Goal: Check status: Check status

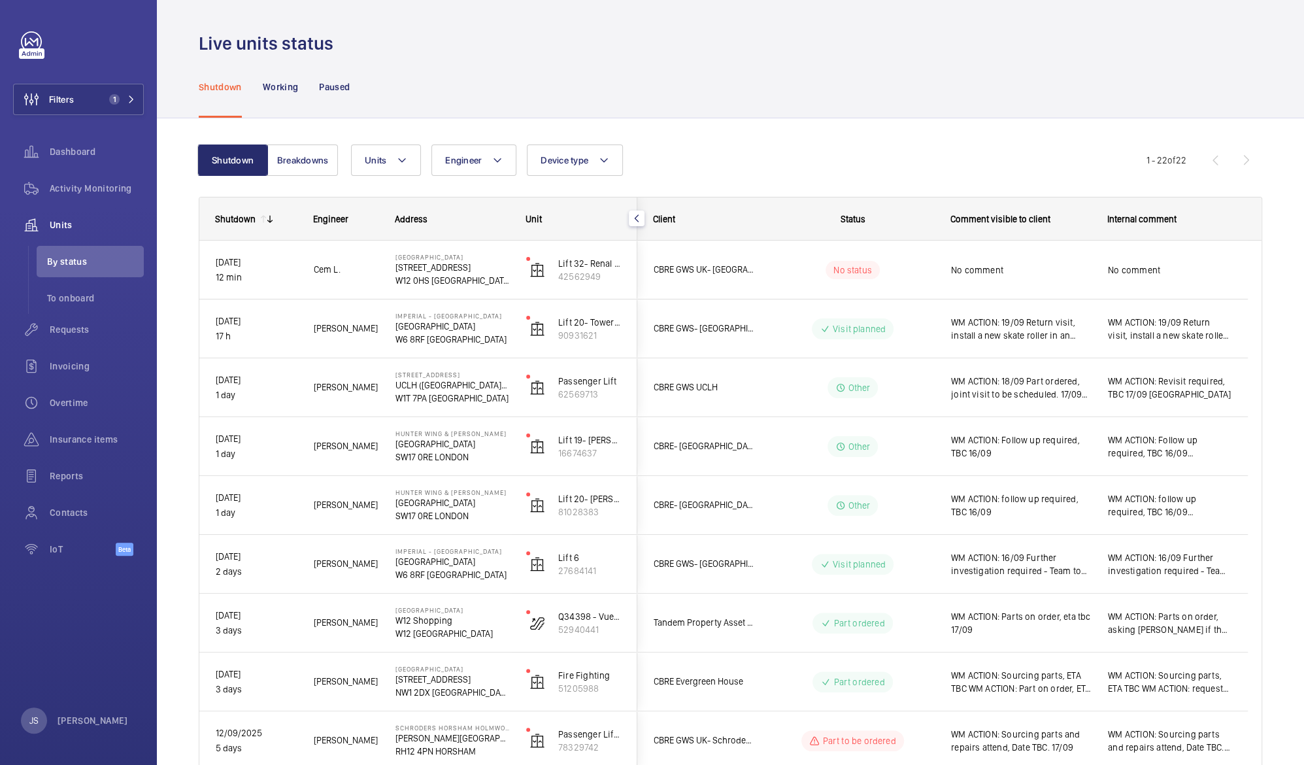
scroll to position [833, 0]
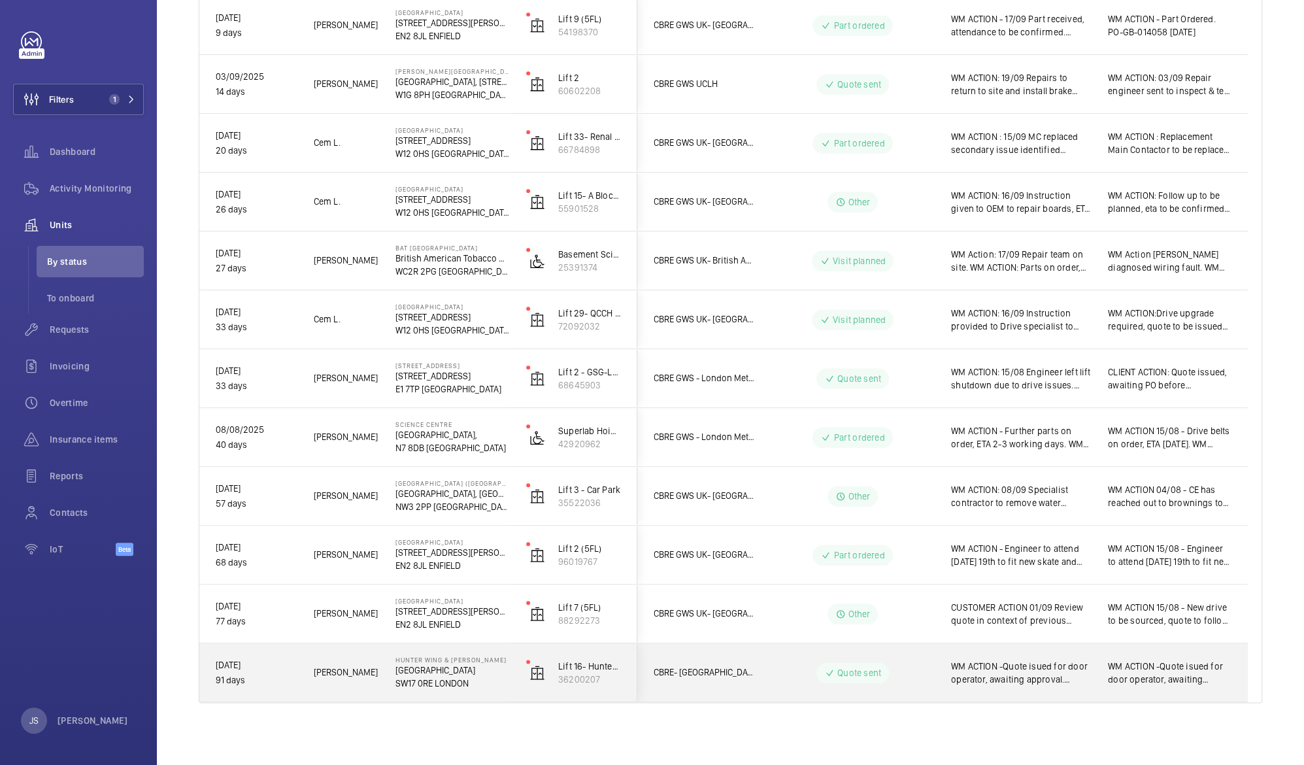
click at [1007, 675] on span "WM ACTION -Quote isued for door operator, awaiting approval. ClIENT ACTION: Quo…" at bounding box center [1021, 673] width 140 height 26
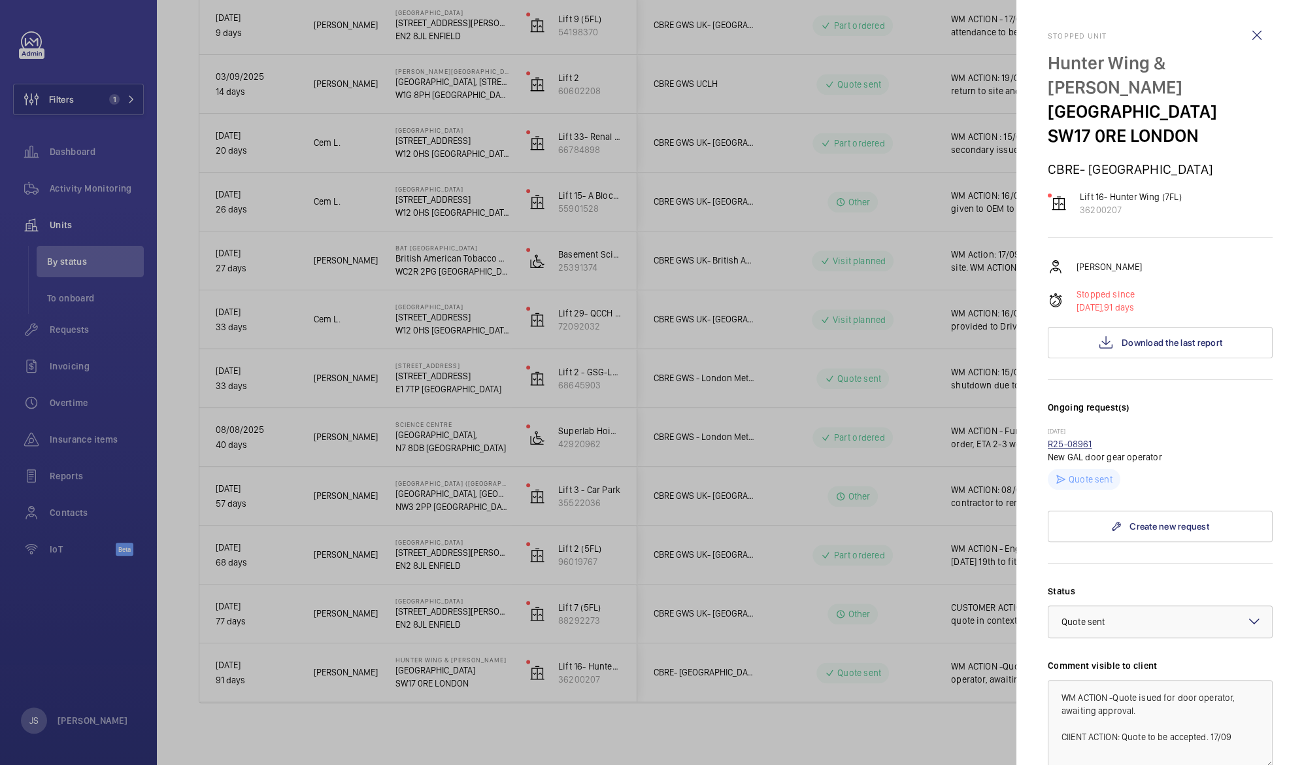
click at [1071, 443] on link "R25-08961" at bounding box center [1070, 444] width 44 height 10
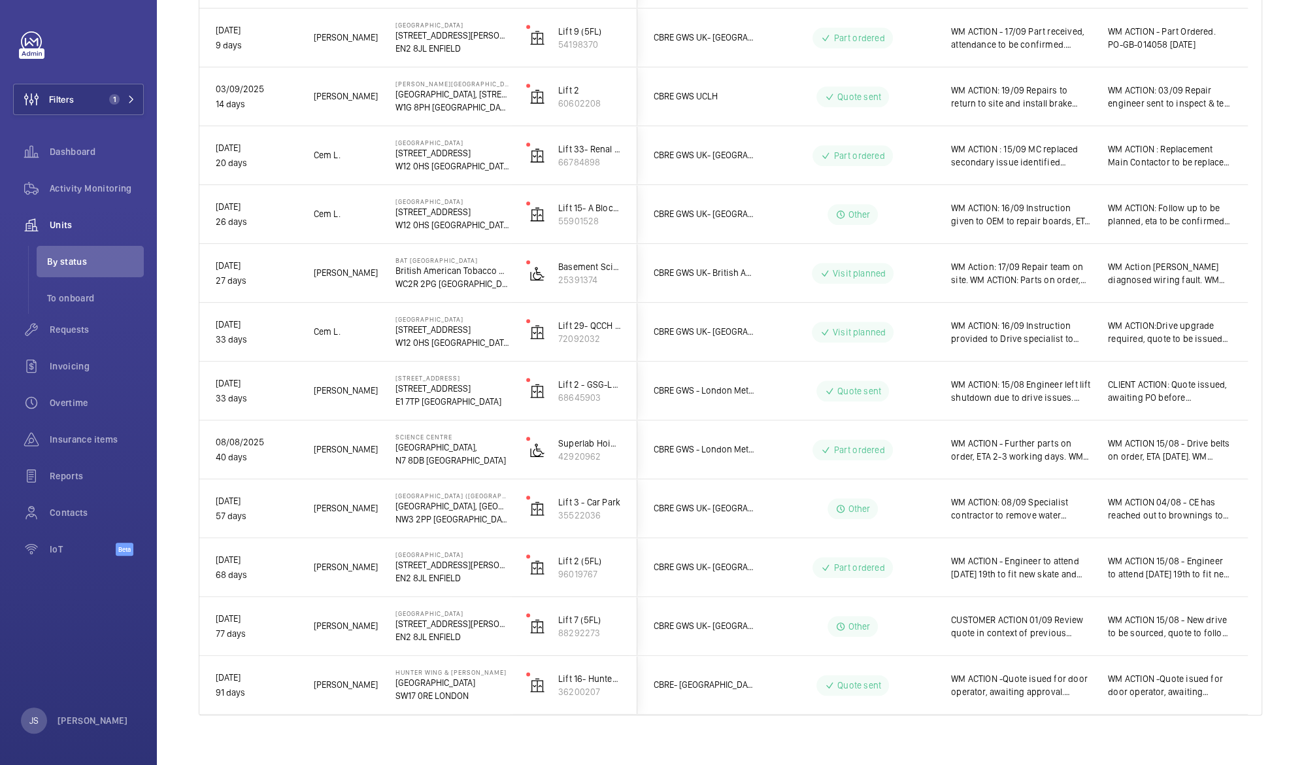
scroll to position [833, 0]
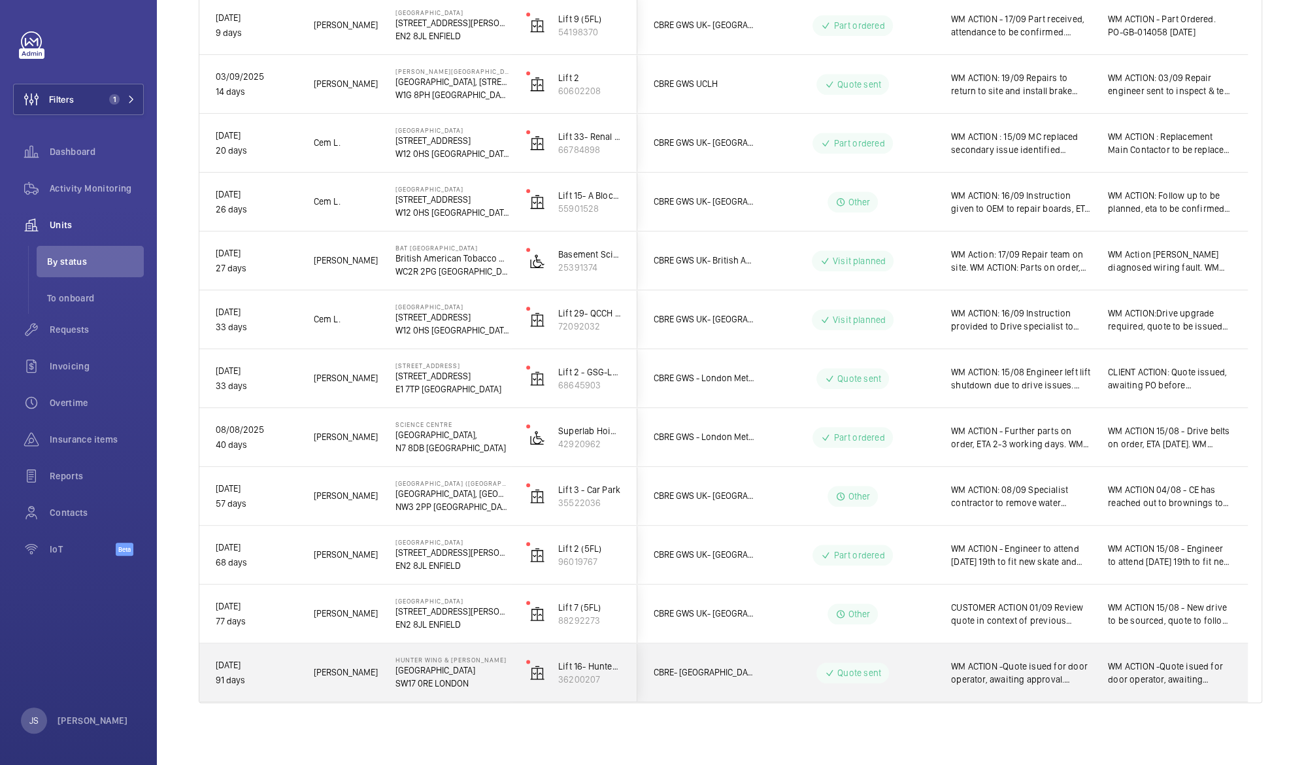
click at [1124, 664] on span "WM ACTION -Quote isued for door operator, awaiting approval. CLIENT ACTION: Quo…" at bounding box center [1170, 673] width 124 height 26
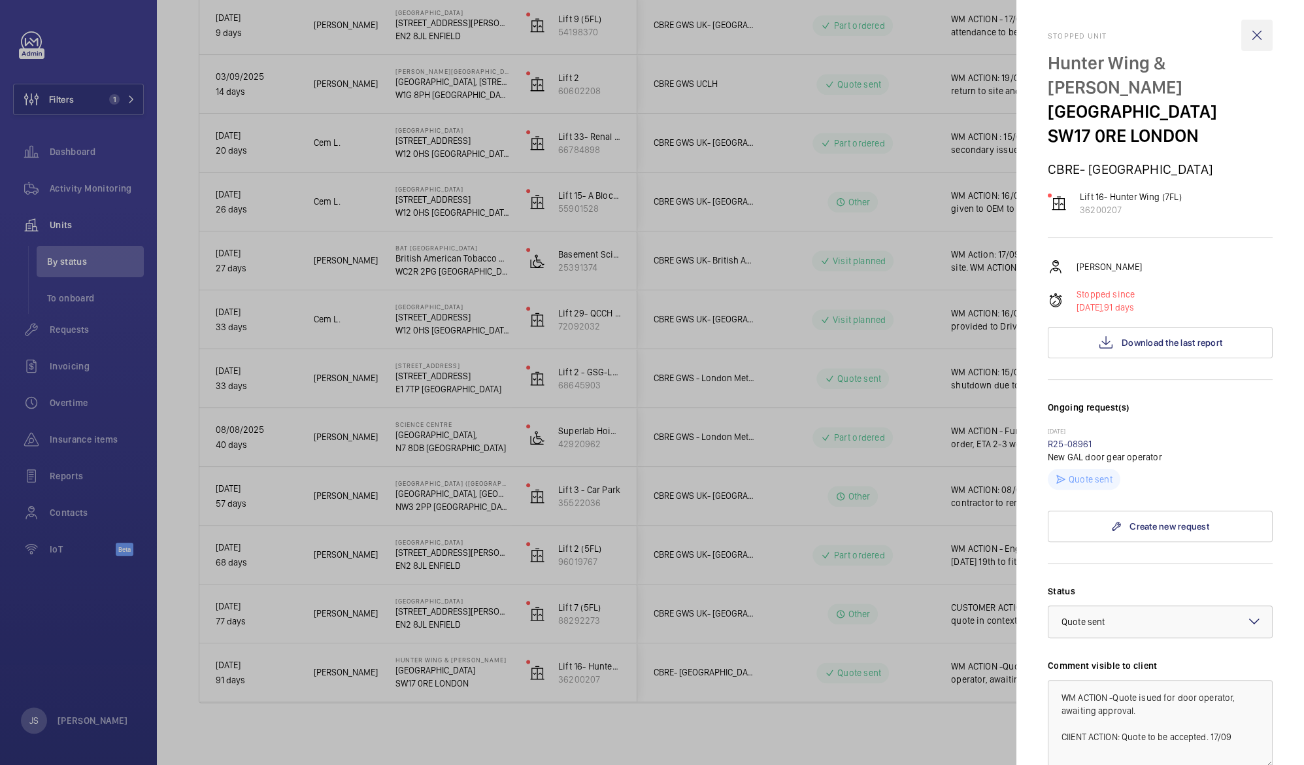
click at [1243, 37] on wm-front-icon-button at bounding box center [1256, 35] width 31 height 31
